Goal: Check status

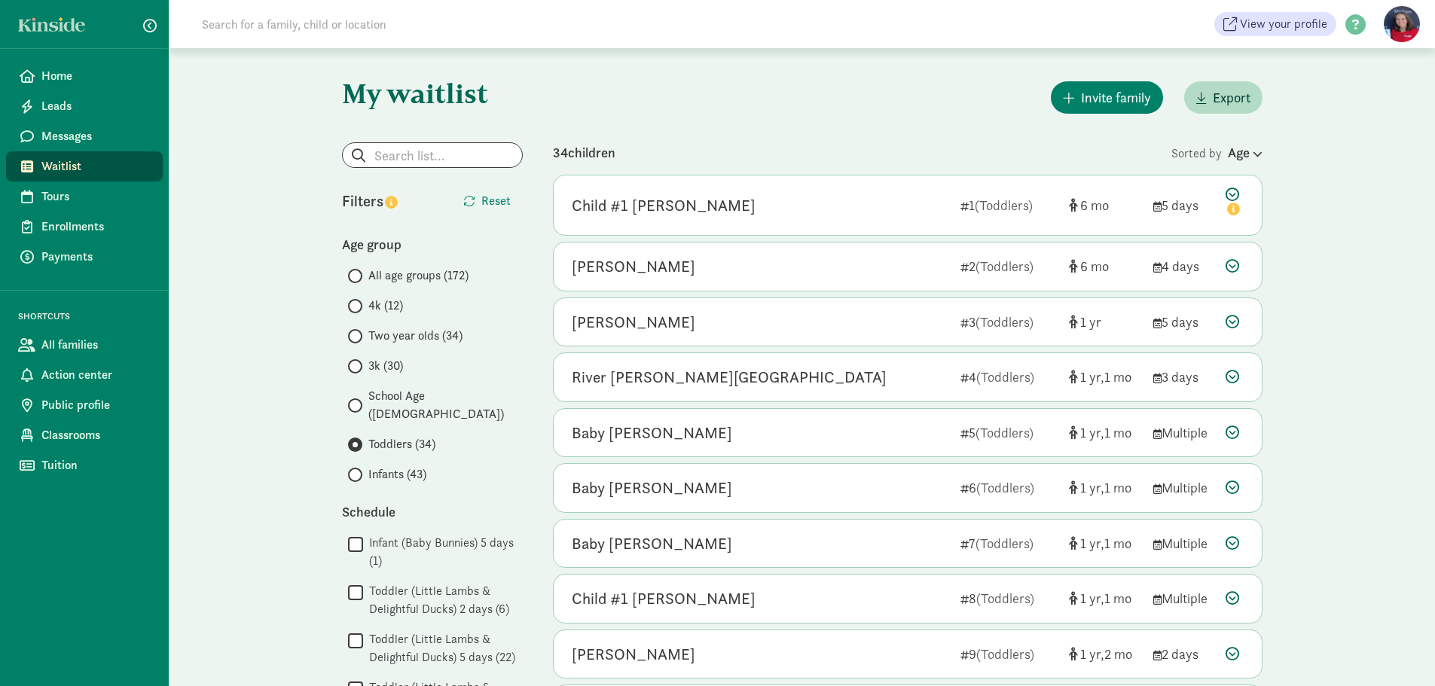
scroll to position [1662, 0]
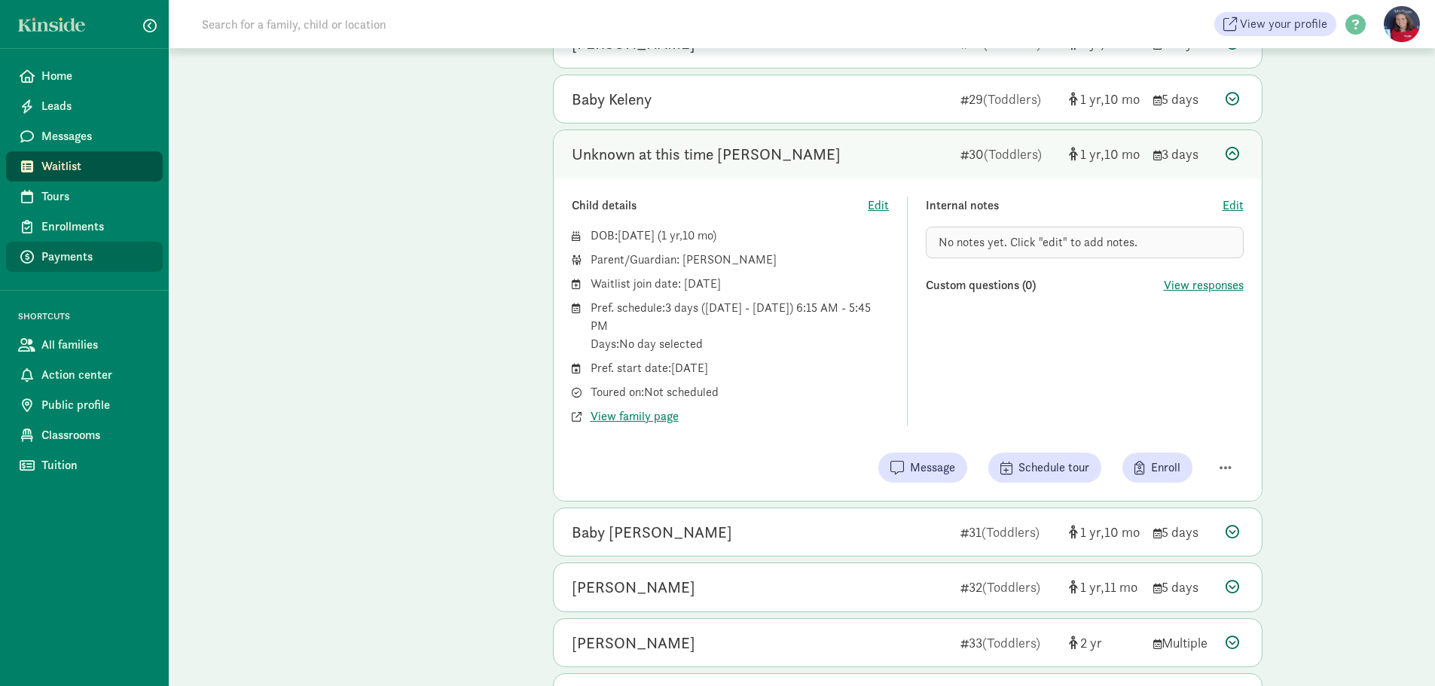
click at [75, 251] on span "Payments" at bounding box center [95, 257] width 109 height 18
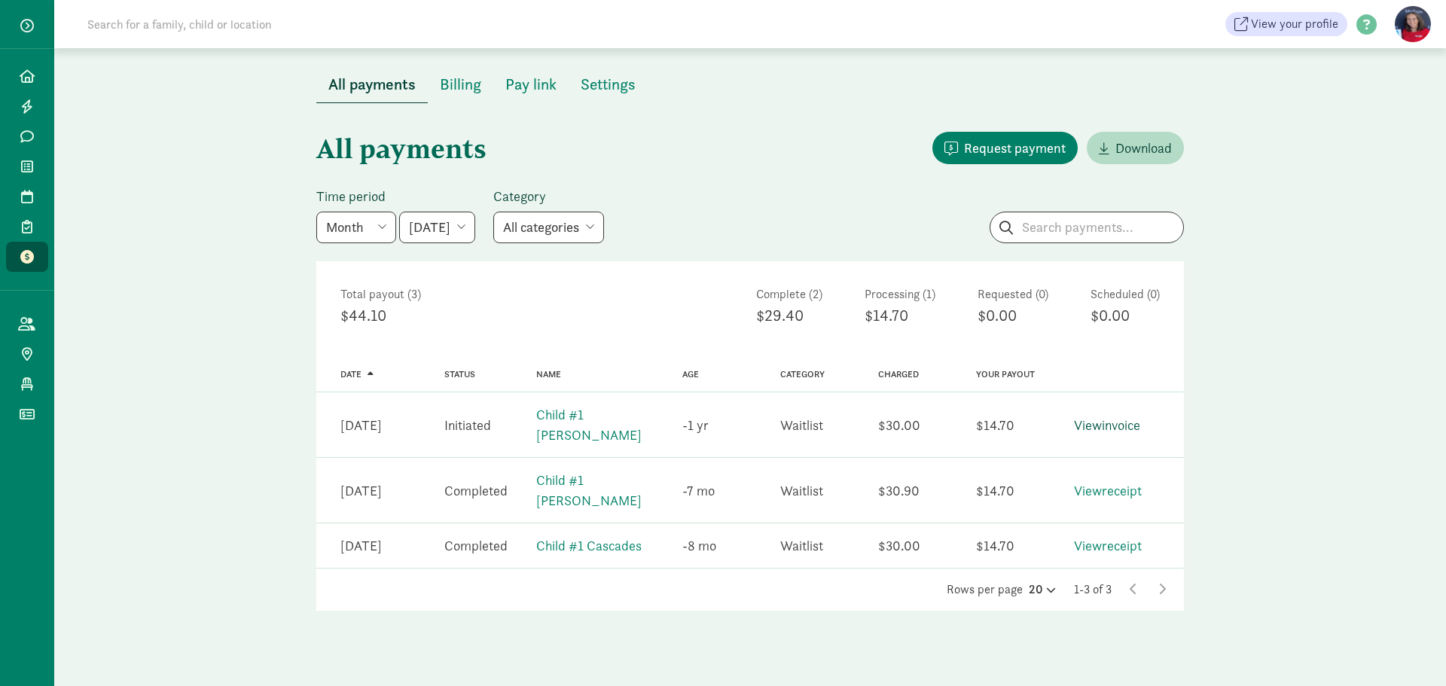
click at [1101, 416] on link "View invoice" at bounding box center [1107, 424] width 66 height 17
